Goal: Use online tool/utility: Utilize a website feature to perform a specific function

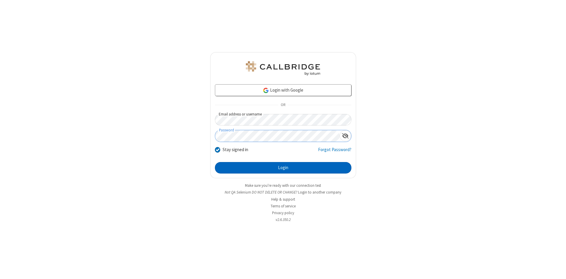
click at [283, 168] on button "Login" at bounding box center [283, 168] width 137 height 12
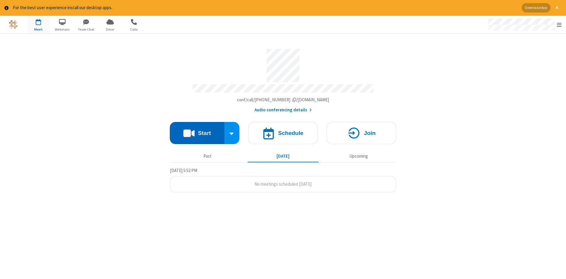
click at [197, 131] on button "Start" at bounding box center [197, 133] width 55 height 22
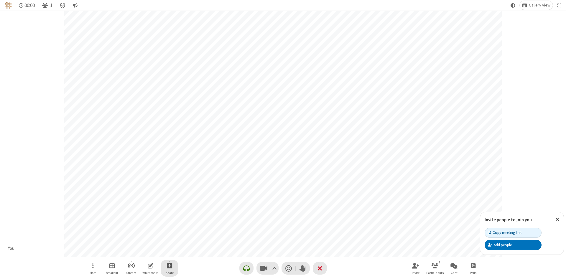
click at [173, 266] on span "Start sharing" at bounding box center [170, 265] width 6 height 7
click at [188, 230] on span "Share additional camera" at bounding box center [192, 231] width 44 height 5
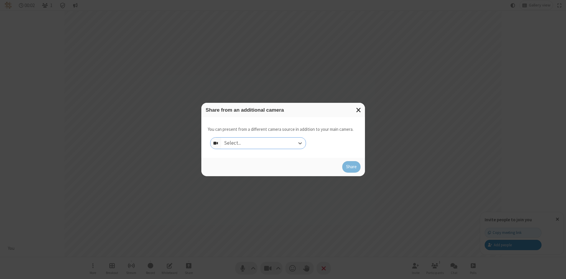
click at [263, 143] on div "Select..." at bounding box center [263, 143] width 85 height 11
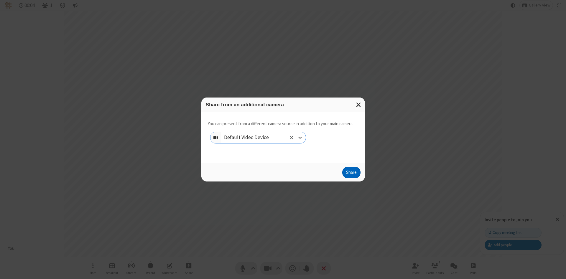
click at [351, 174] on button "Share" at bounding box center [351, 173] width 18 height 12
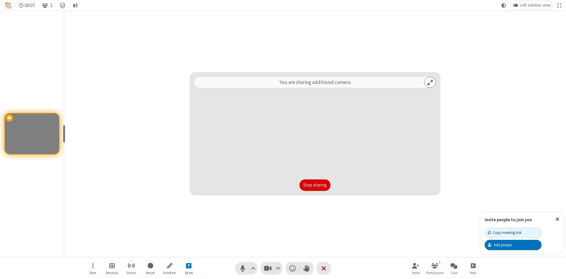
click at [315, 185] on button "Stop sharing" at bounding box center [315, 186] width 31 height 12
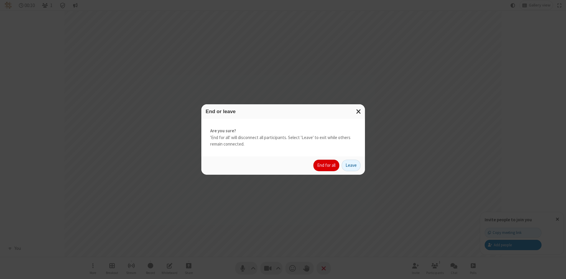
click at [327, 165] on button "End for all" at bounding box center [327, 166] width 26 height 12
